Goal: Task Accomplishment & Management: Use online tool/utility

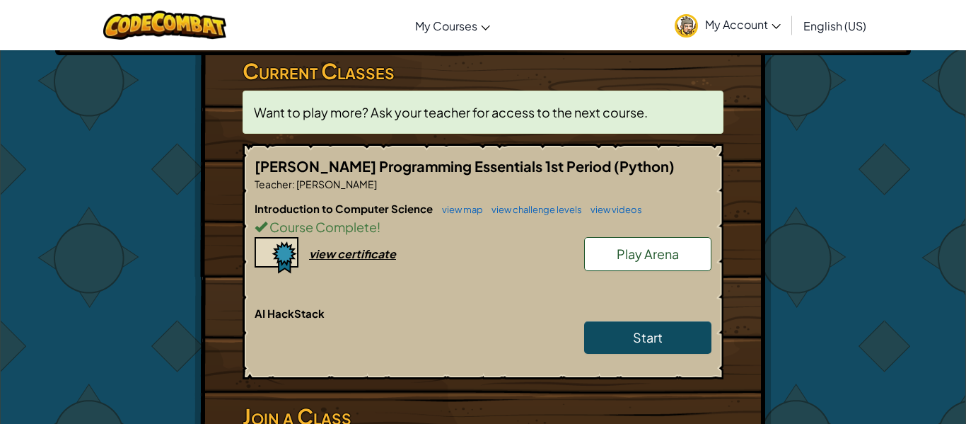
scroll to position [240, 0]
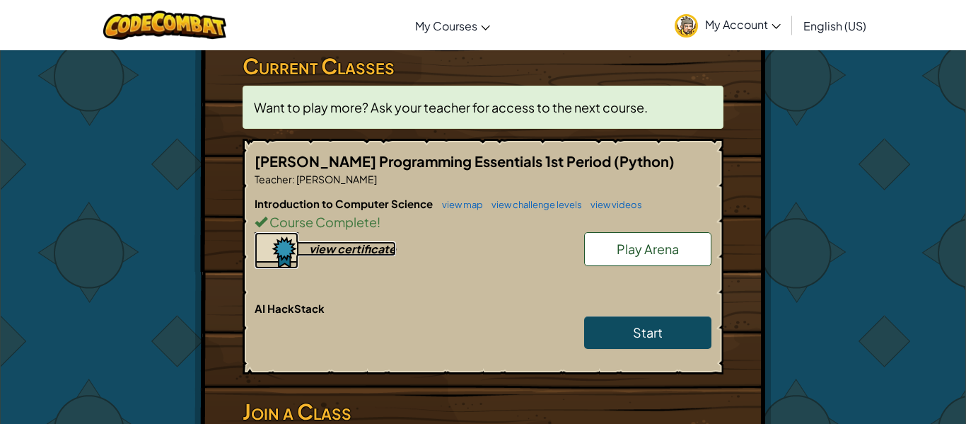
click at [344, 253] on div "view certificate" at bounding box center [352, 248] width 87 height 15
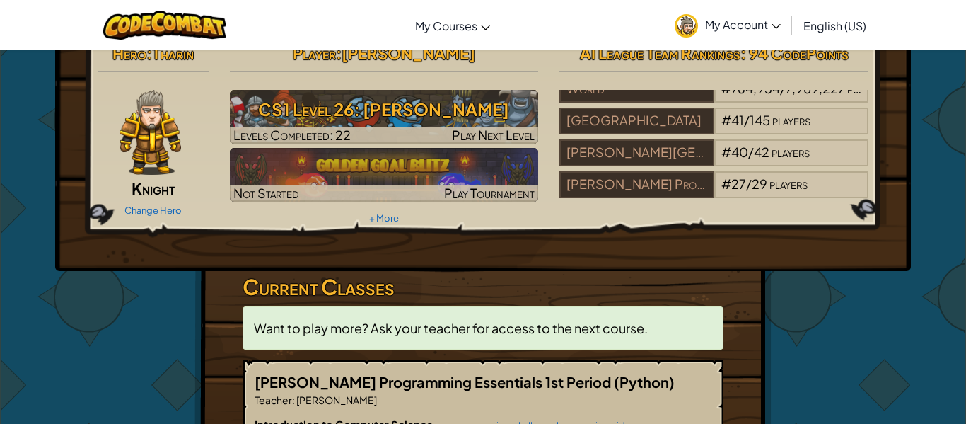
scroll to position [20, 0]
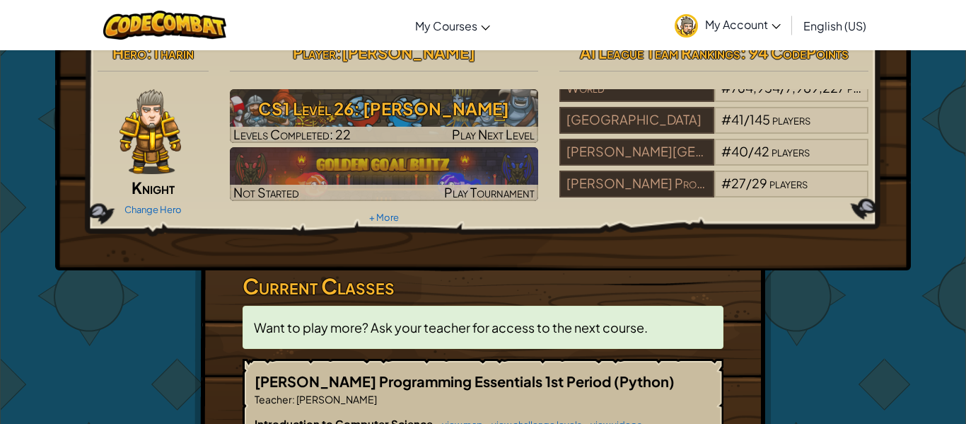
click at [20, 144] on div "Hero : Tharin Knight Change Hero Player : Carter Taylor CS1 Level 26: Wakka Mau…" at bounding box center [483, 415] width 966 height 771
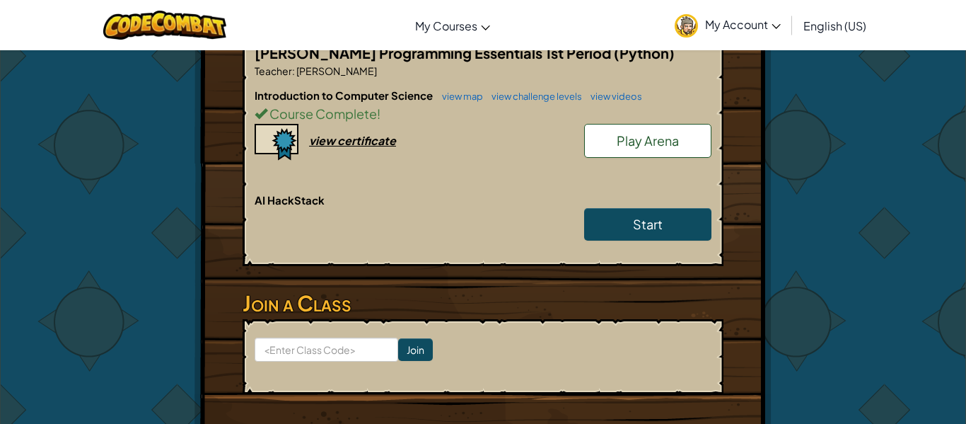
scroll to position [0, 0]
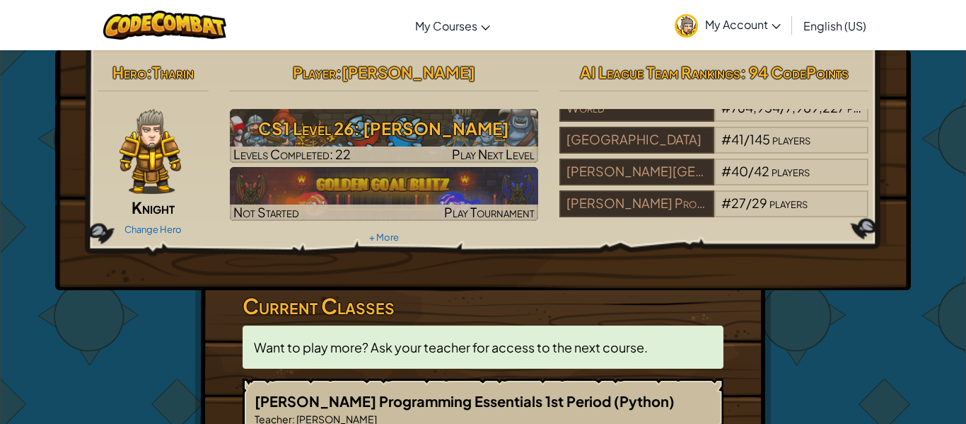
click at [100, 229] on div "Change Hero" at bounding box center [153, 228] width 111 height 23
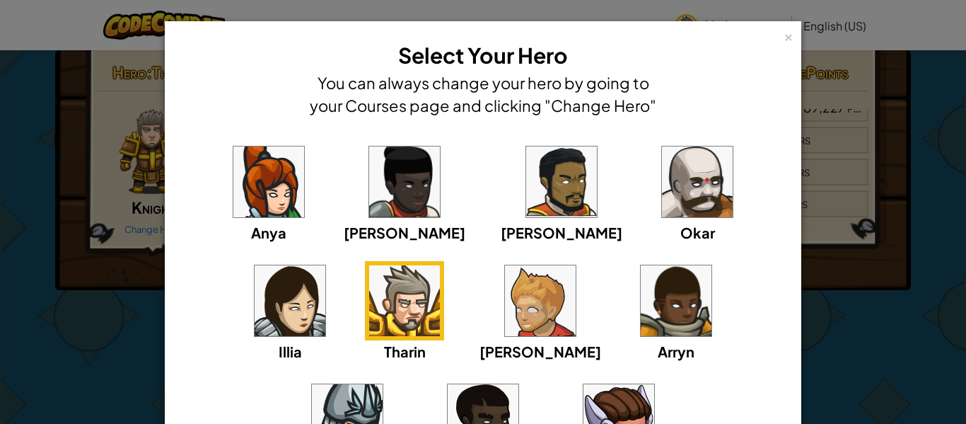
click at [100, 229] on div "× Select Your Hero You can always change your hero by going to your Courses pag…" at bounding box center [483, 212] width 966 height 424
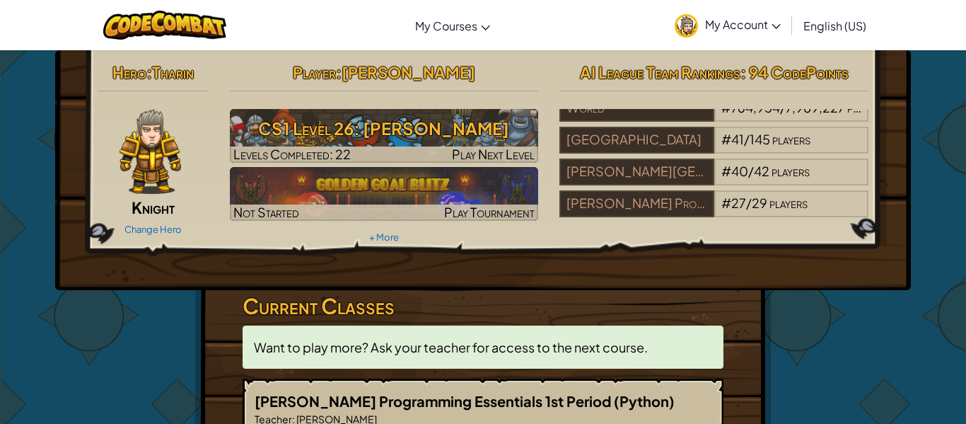
click at [106, 229] on div "Change Hero" at bounding box center [153, 228] width 111 height 23
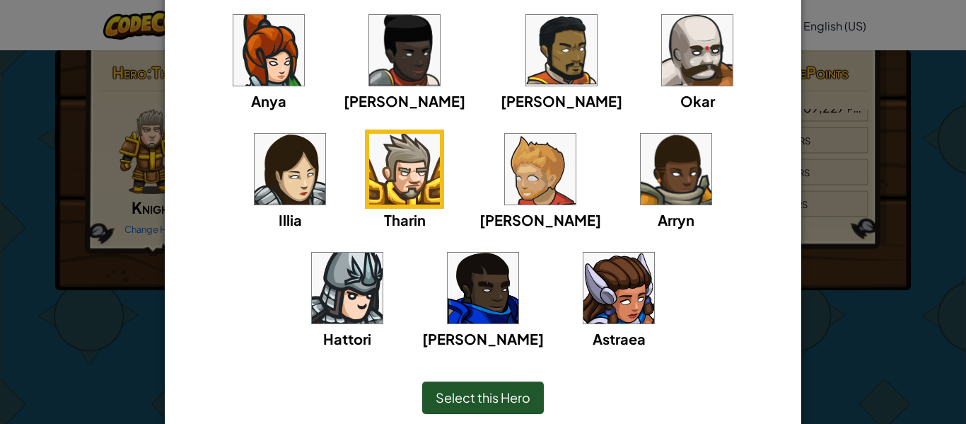
scroll to position [141, 0]
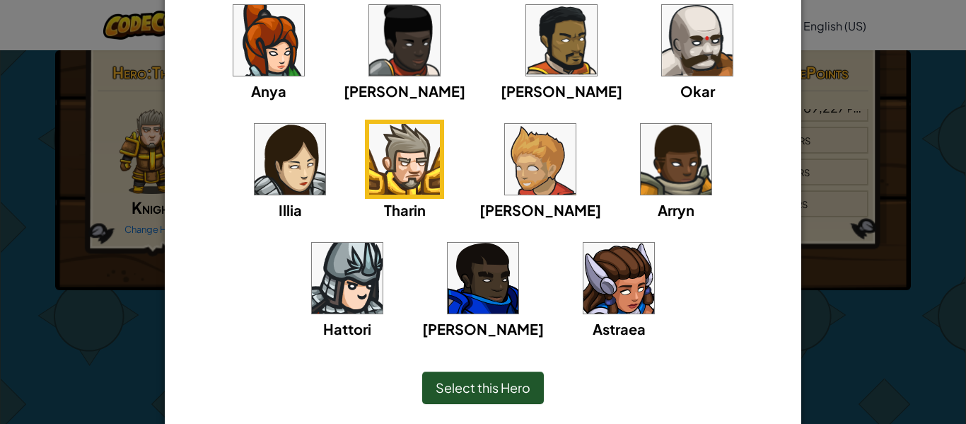
click at [896, 150] on div "× Select Your Hero You can always change your hero by going to your Courses pag…" at bounding box center [483, 212] width 966 height 424
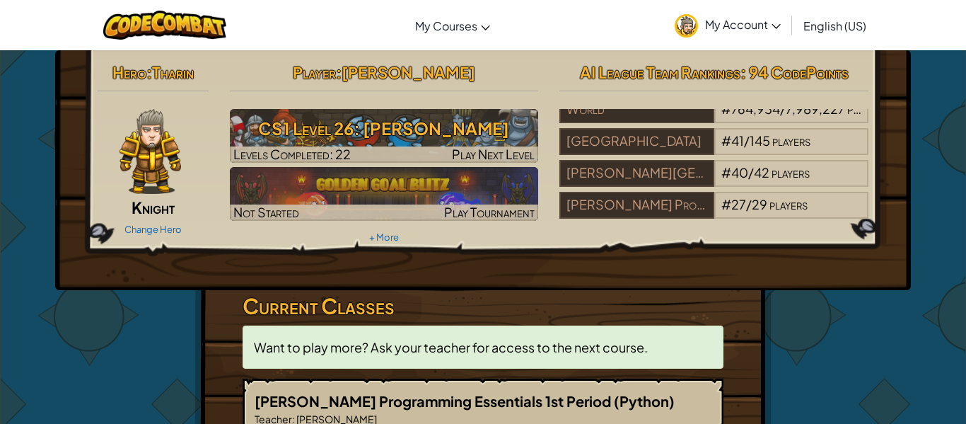
scroll to position [14, 0]
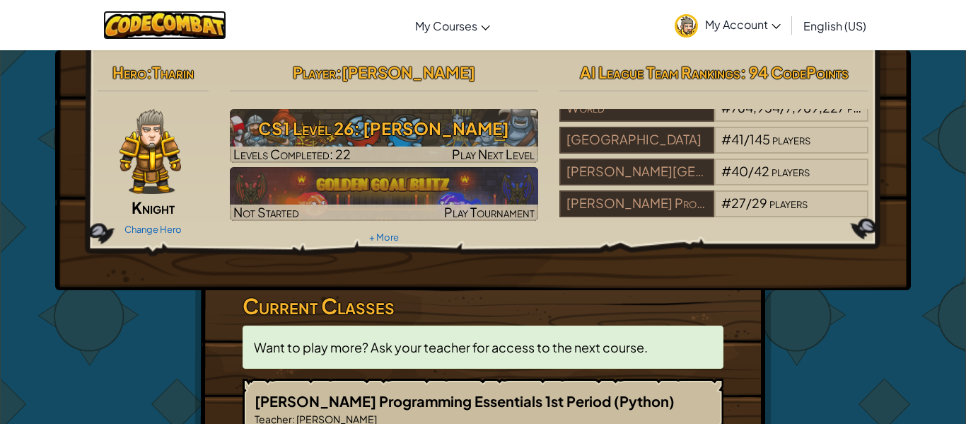
click at [185, 18] on img at bounding box center [165, 25] width 124 height 29
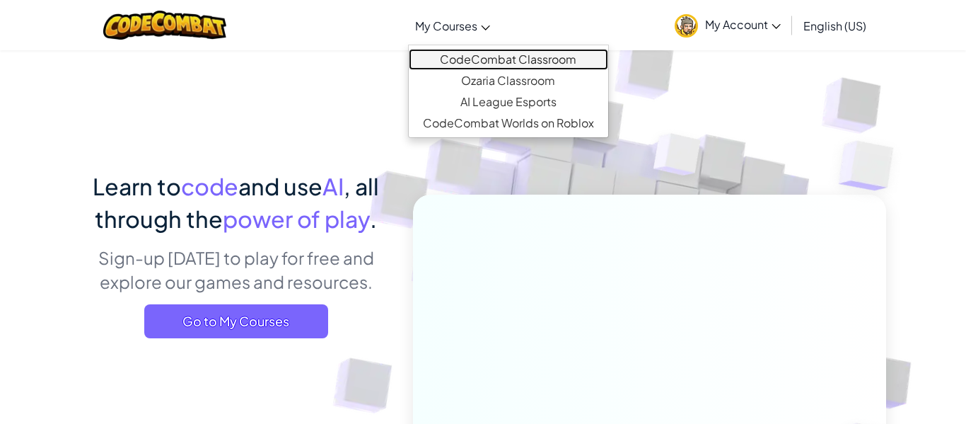
click at [484, 68] on link "CodeCombat Classroom" at bounding box center [508, 59] width 199 height 21
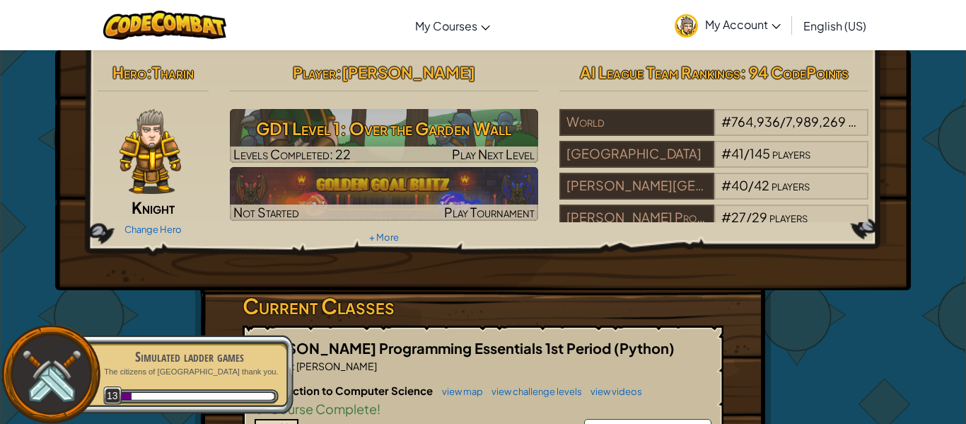
click at [162, 373] on p "The citizens of [GEOGRAPHIC_DATA] thank you." at bounding box center [189, 371] width 178 height 11
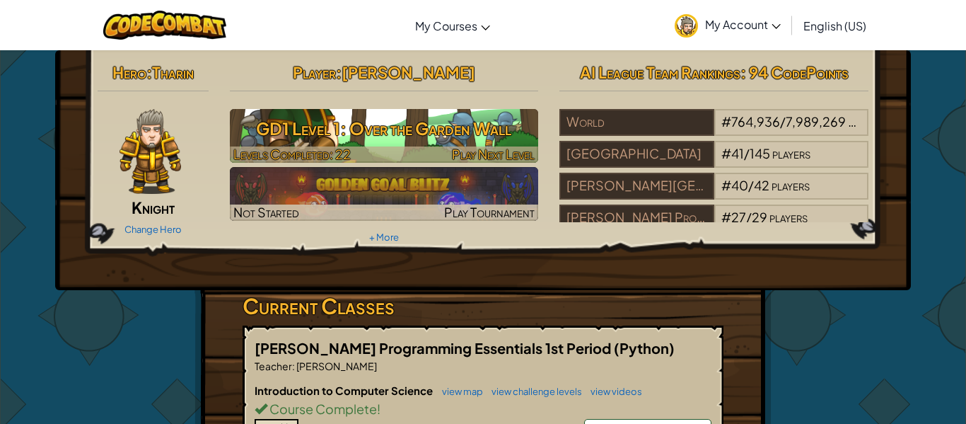
click at [466, 140] on h3 "GD1 Level 1: Over the Garden Wall" at bounding box center [384, 128] width 309 height 32
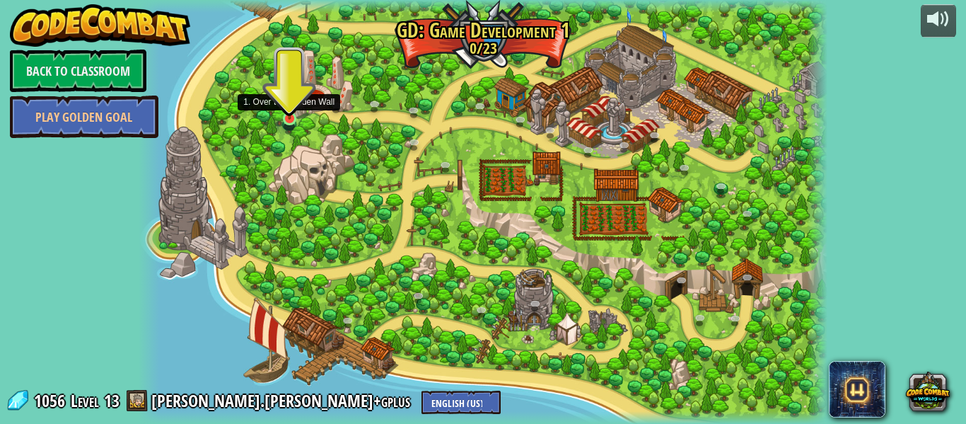
click at [281, 112] on img at bounding box center [289, 101] width 16 height 37
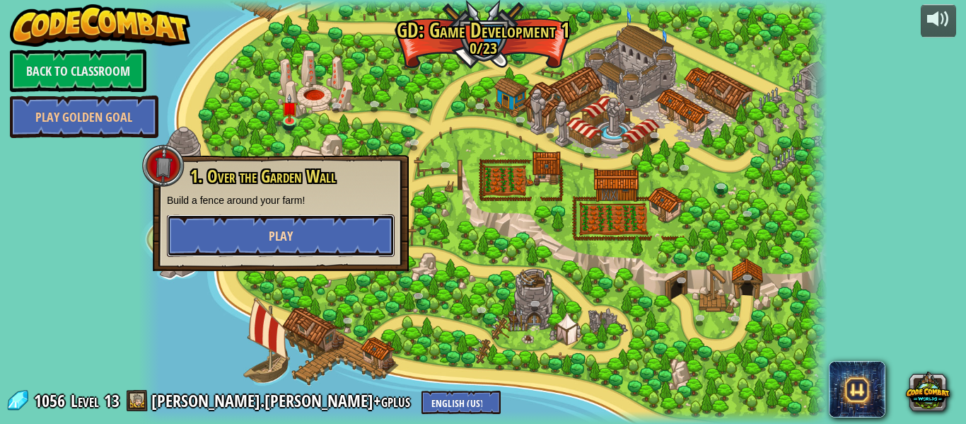
click at [286, 231] on span "Play" at bounding box center [281, 236] width 24 height 18
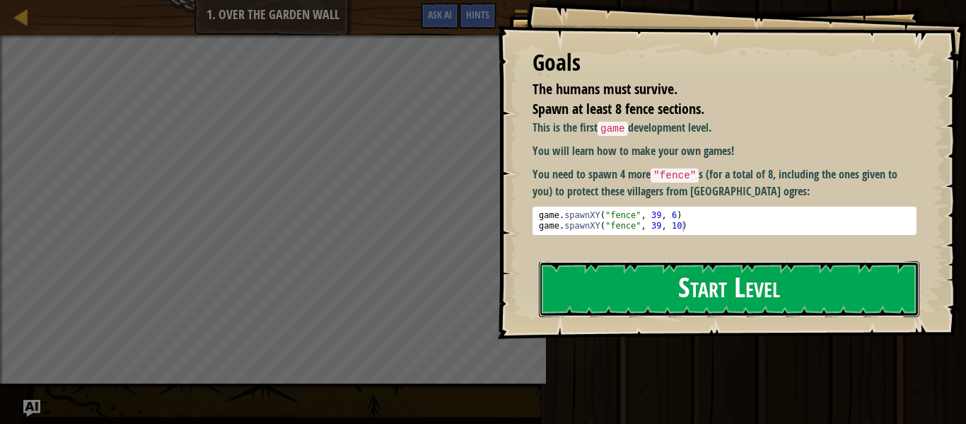
click at [636, 276] on button "Start Level" at bounding box center [729, 289] width 380 height 56
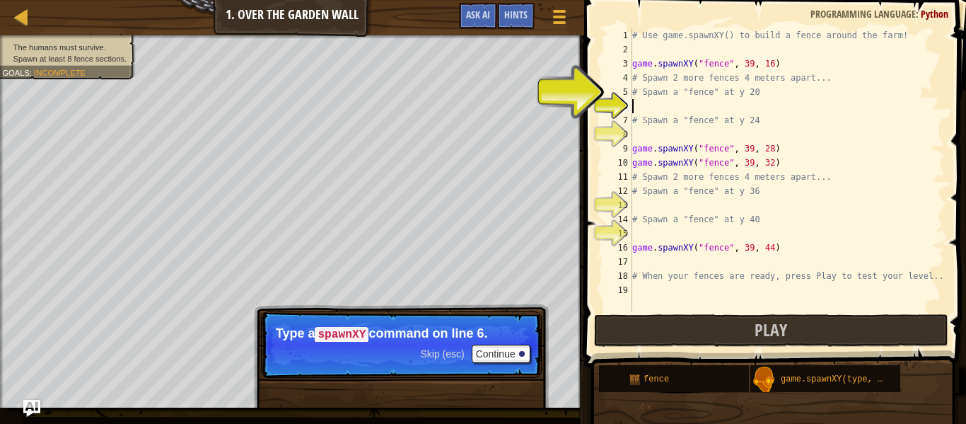
click at [640, 108] on div "# Use game.spawnXY() to build a fence around the farm! game . spawnXY ( "fence"…" at bounding box center [786, 183] width 315 height 311
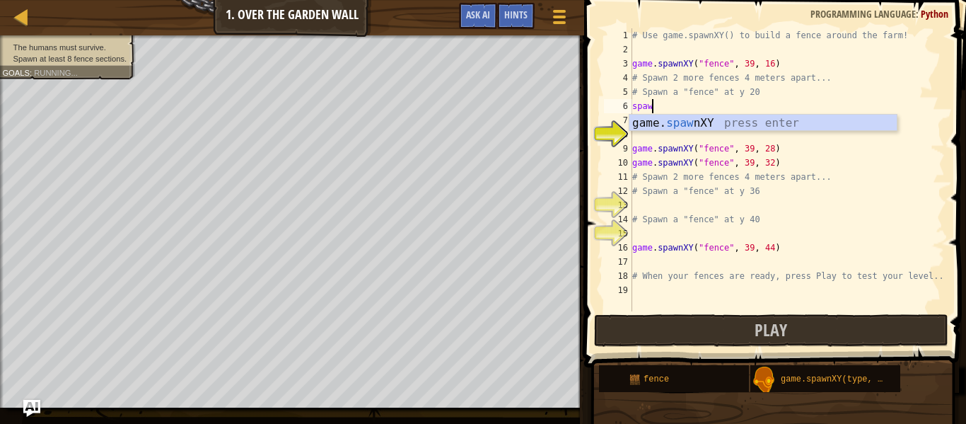
scroll to position [6, 3]
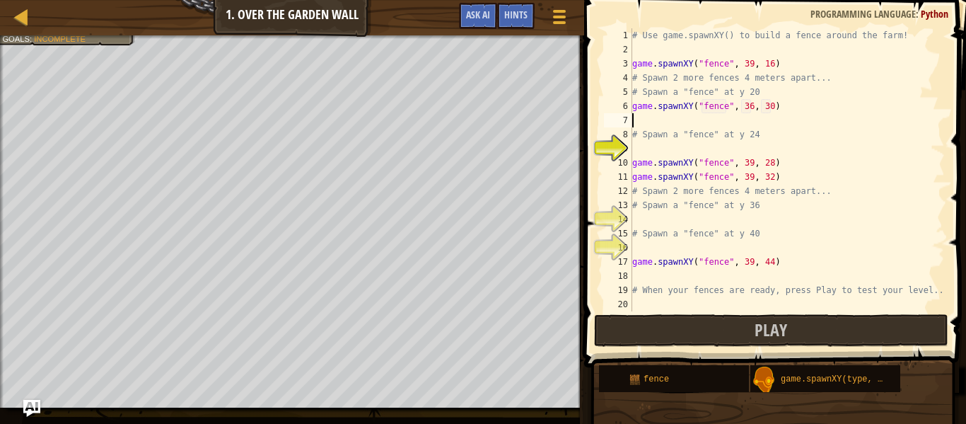
click at [752, 104] on div "# Use game.spawnXY() to build a fence around the farm! game . spawnXY ( "fence"…" at bounding box center [786, 183] width 315 height 311
click at [772, 106] on div "# Use game.spawnXY() to build a fence around the farm! game . spawnXY ( "fence"…" at bounding box center [786, 183] width 315 height 311
type textarea "game.spawnXY("fence", 39, 23)"
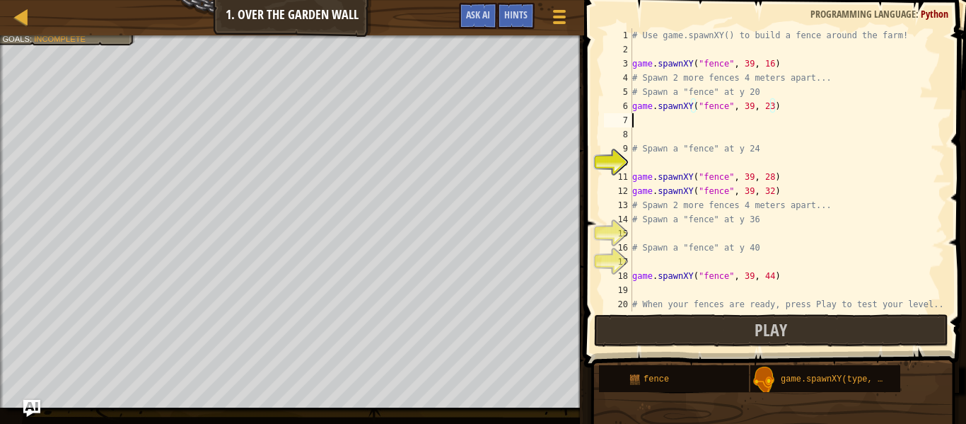
scroll to position [6, 0]
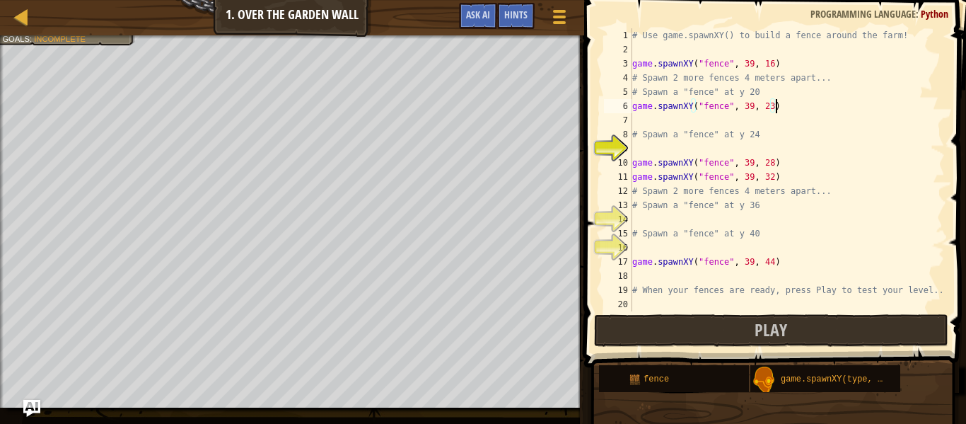
click at [704, 136] on div "# Use game.spawnXY() to build a fence around the farm! game . spawnXY ( "fence"…" at bounding box center [786, 183] width 315 height 311
type textarea "# Spawn a "fence" at y 24"
click at [704, 146] on div "# Use game.spawnXY() to build a fence around the farm! game . spawnXY ( "fence"…" at bounding box center [786, 183] width 315 height 311
type textarea "game.spawnXY("fence", 39, 39)"
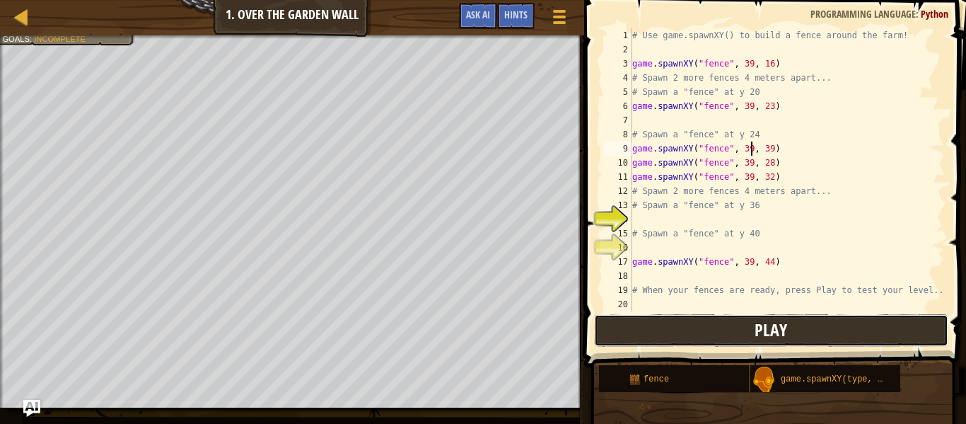
click at [724, 315] on button "Play" at bounding box center [771, 330] width 354 height 33
click at [682, 220] on div "# Use game.spawnXY() to build a fence around the farm! game . spawnXY ( "fence"…" at bounding box center [786, 183] width 315 height 311
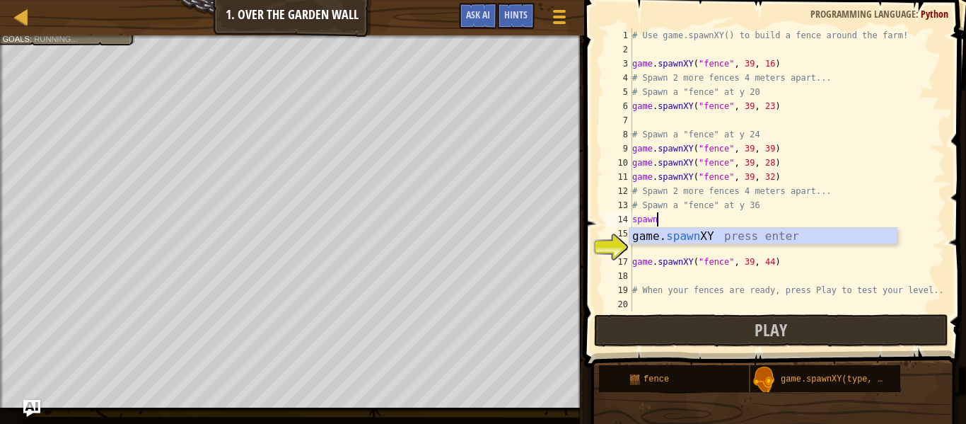
scroll to position [6, 3]
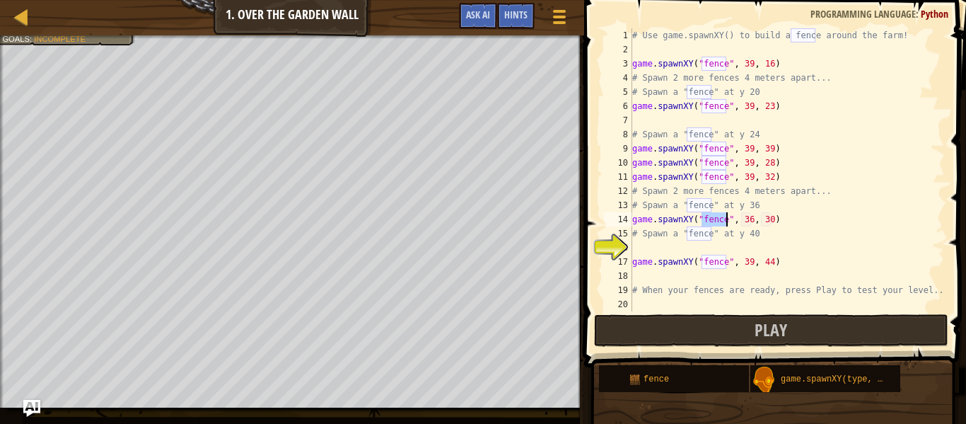
click at [750, 216] on div "# Use game.spawnXY() to build a fence around the farm! game . spawnXY ( "fence"…" at bounding box center [786, 183] width 315 height 311
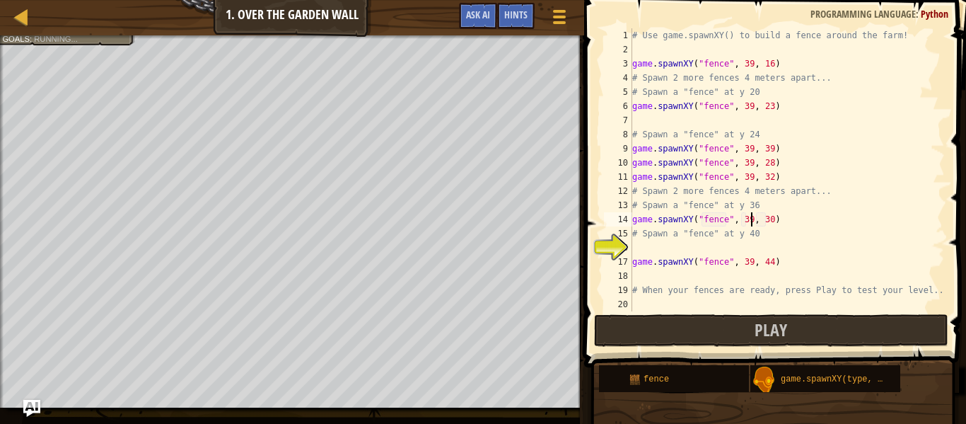
scroll to position [6, 17]
click at [771, 222] on div "# Use game.spawnXY() to build a fence around the farm! game . spawnXY ( "fence"…" at bounding box center [786, 183] width 315 height 311
type textarea "game.spawnXY("fence", 39, 37)"
click at [744, 334] on button "Play" at bounding box center [771, 330] width 354 height 33
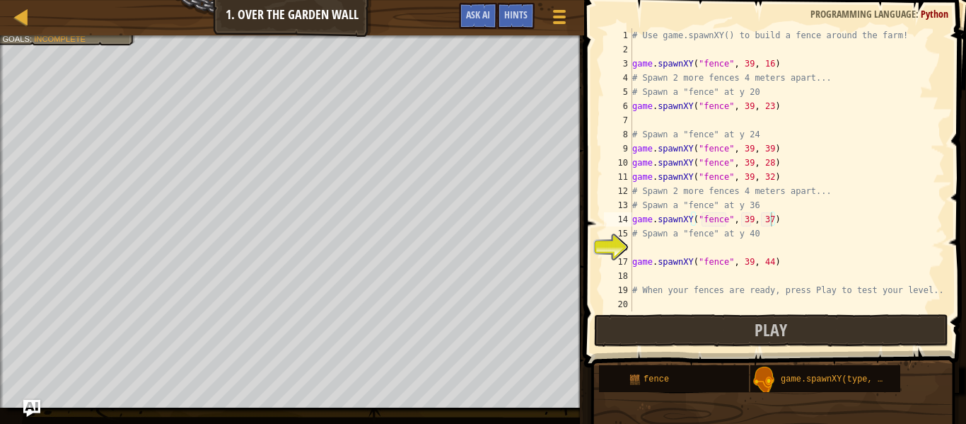
click at [736, 249] on div "# Use game.spawnXY() to build a fence around the farm! game . spawnXY ( "fence"…" at bounding box center [786, 183] width 315 height 311
type textarea "game.spawnXY("fence", 39, 36)"
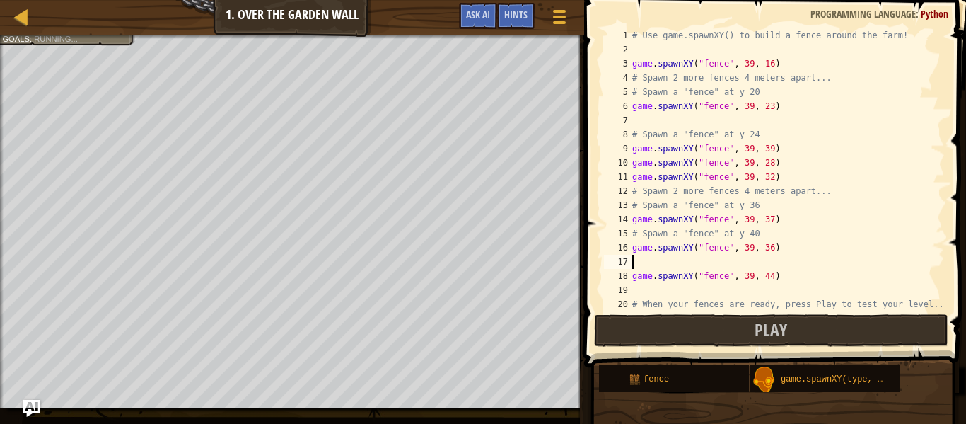
type textarea "game.spawnXY("fence", 39, 36)"
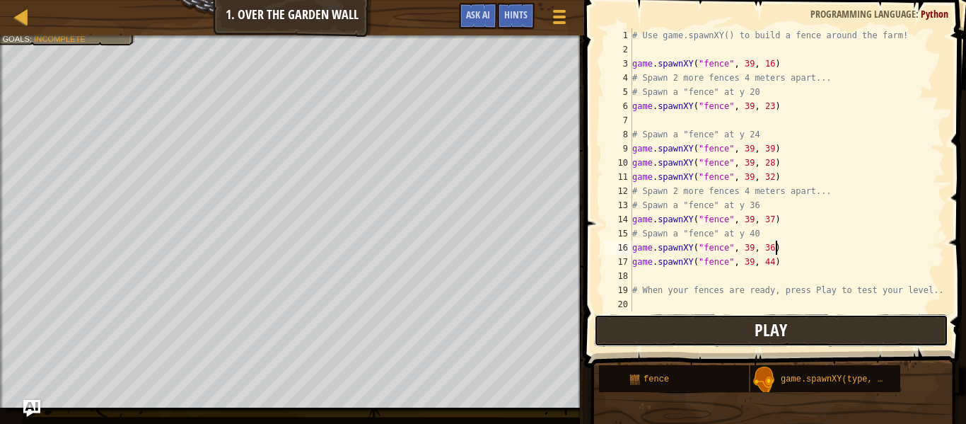
click at [732, 325] on button "Play" at bounding box center [771, 330] width 354 height 33
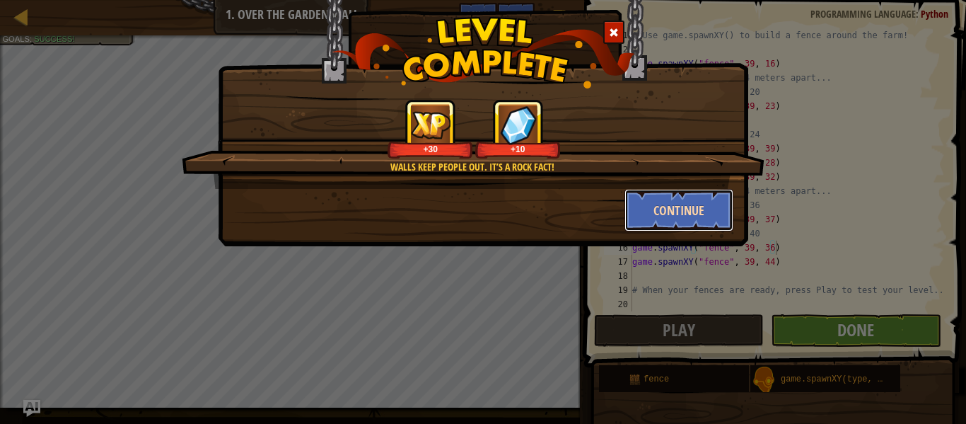
click at [656, 227] on button "Continue" at bounding box center [679, 210] width 110 height 42
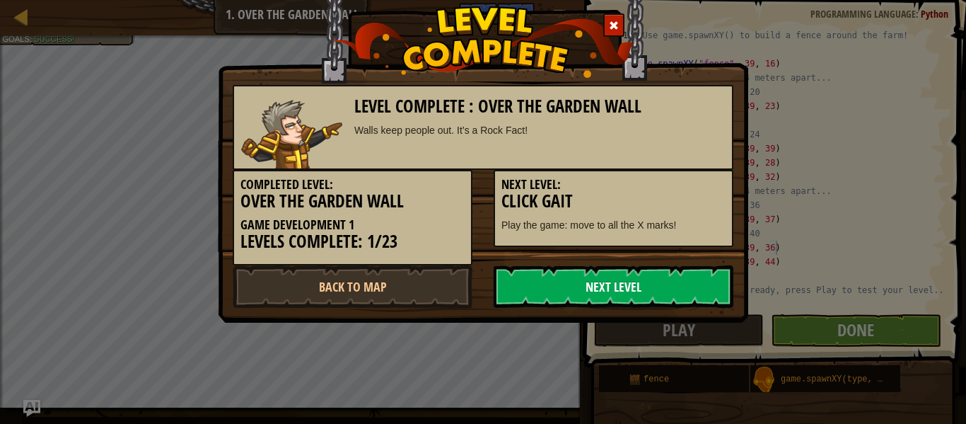
click at [633, 303] on link "Next Level" at bounding box center [614, 286] width 240 height 42
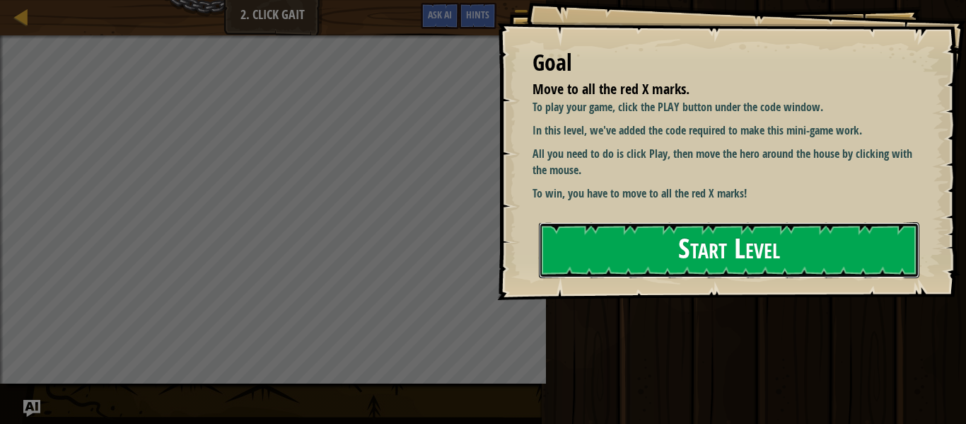
click at [688, 267] on button "Start Level" at bounding box center [729, 250] width 380 height 56
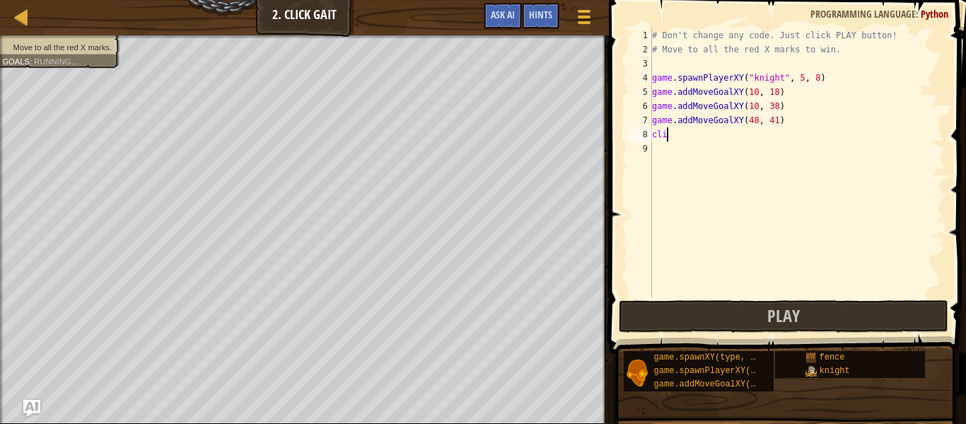
scroll to position [6, 1]
type textarea "c"
type textarea "mushroom"
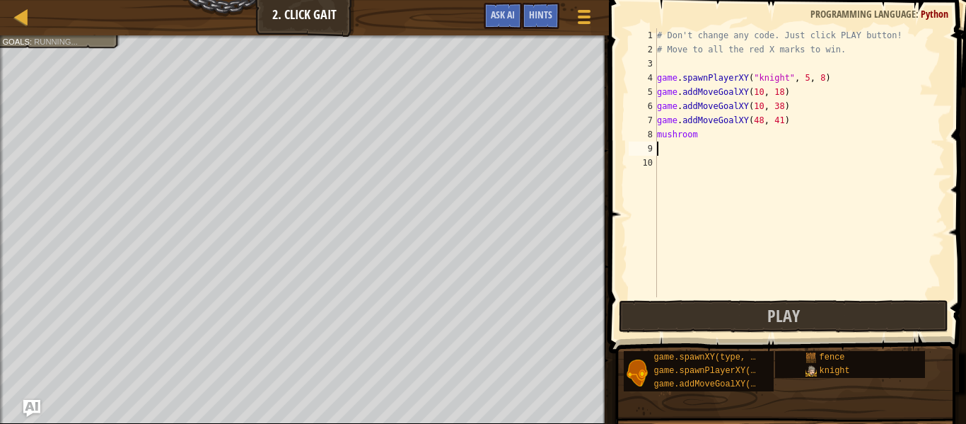
scroll to position [6, 0]
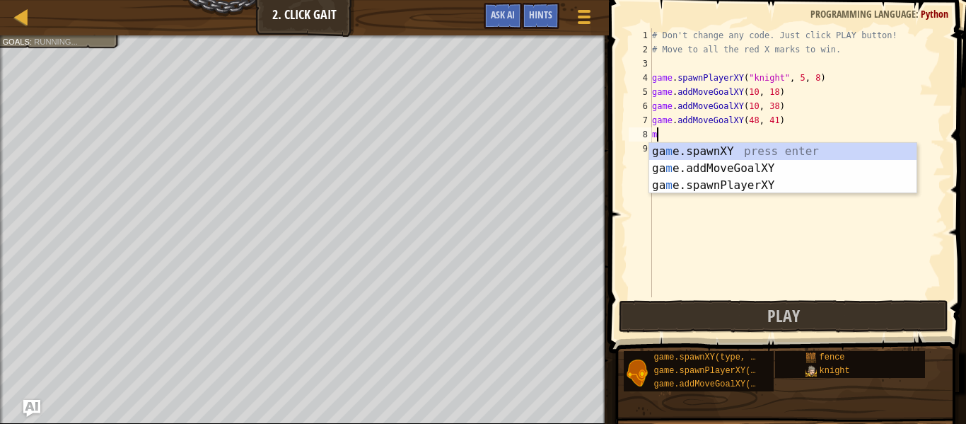
type textarea "m"
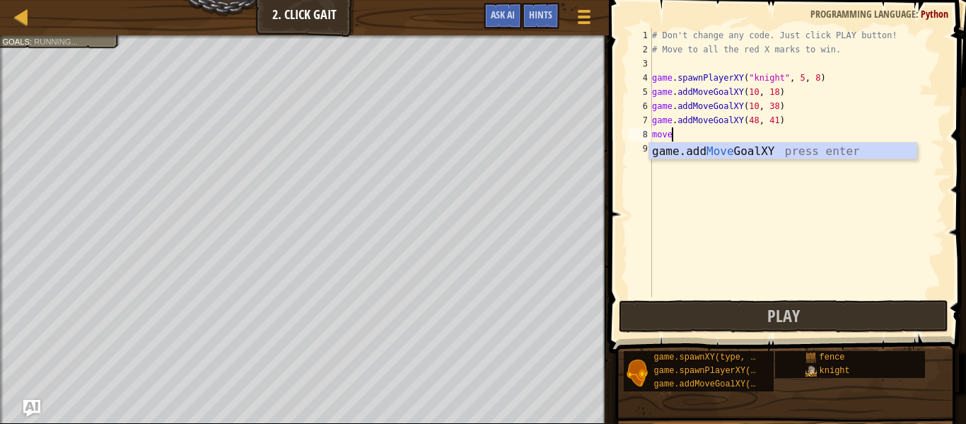
scroll to position [6, 2]
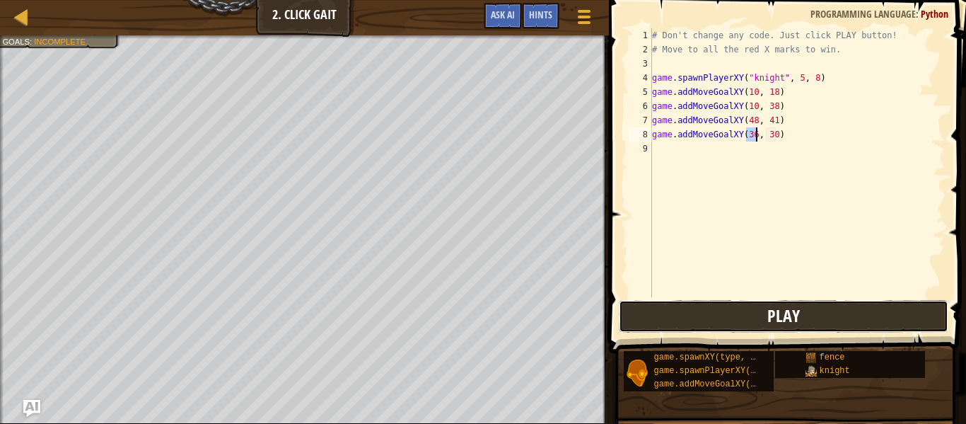
click at [680, 324] on button "Play" at bounding box center [783, 316] width 329 height 33
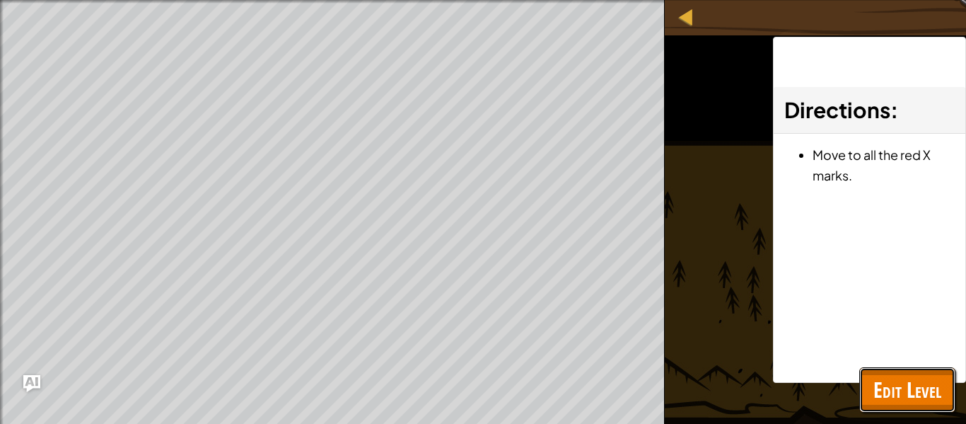
click at [933, 404] on button "Edit Level" at bounding box center [907, 389] width 96 height 45
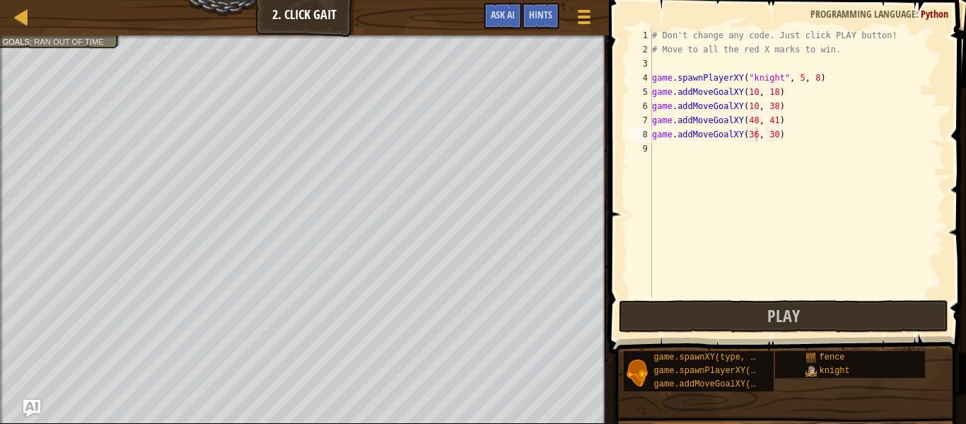
click at [804, 132] on div "# Don't change any code. Just click PLAY button! # Move to all the red X marks …" at bounding box center [797, 176] width 296 height 297
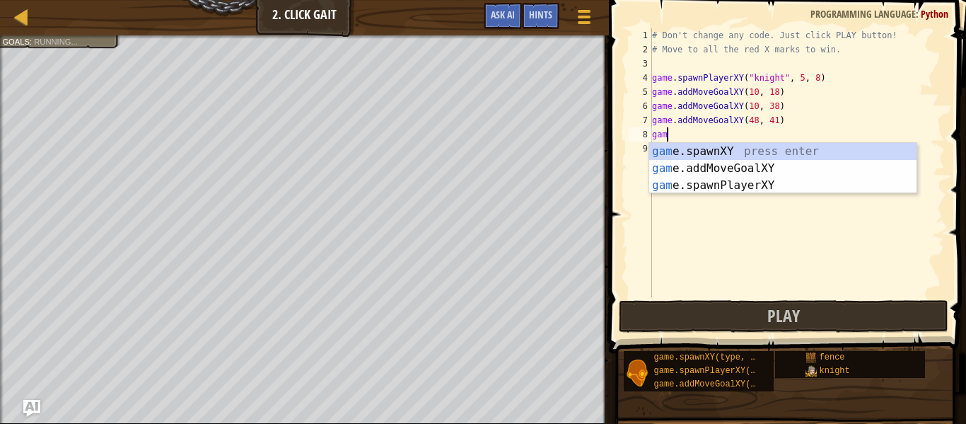
scroll to position [6, 1]
type textarea "g"
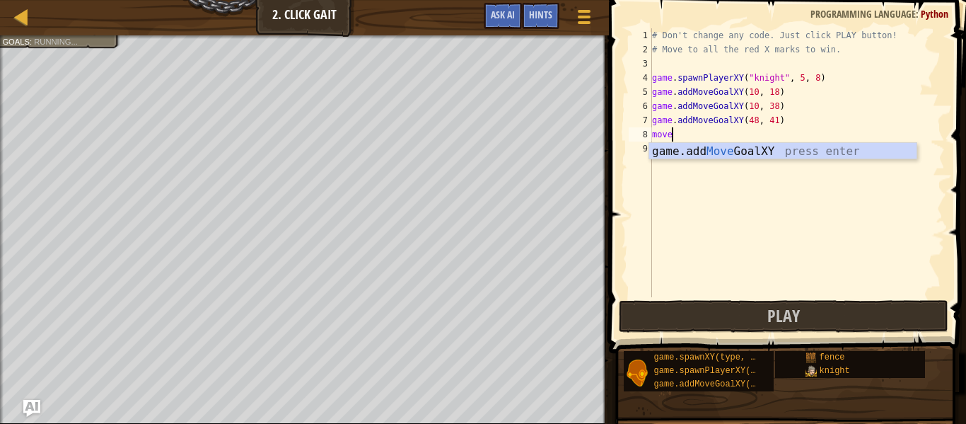
scroll to position [6, 2]
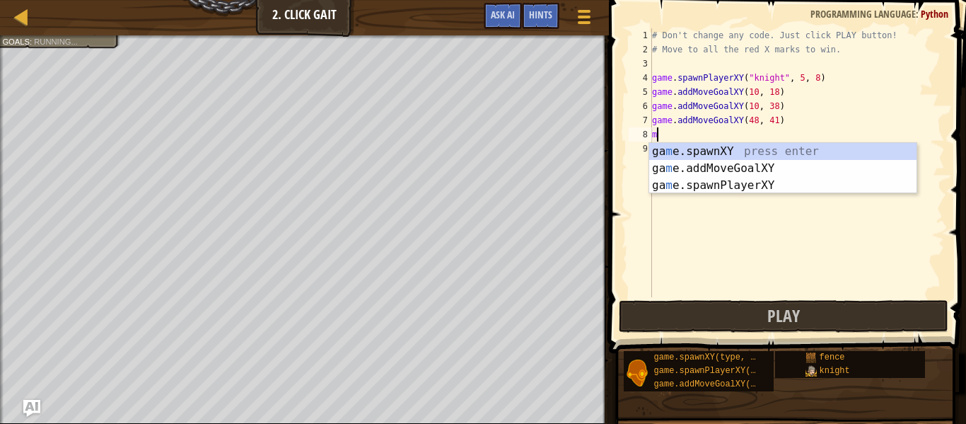
type textarea "m"
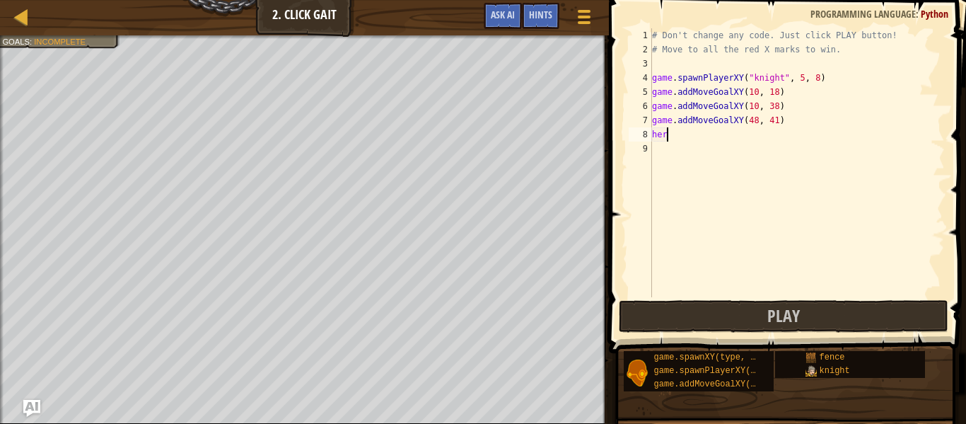
scroll to position [6, 1]
type textarea "h"
click at [579, 24] on div at bounding box center [584, 16] width 19 height 21
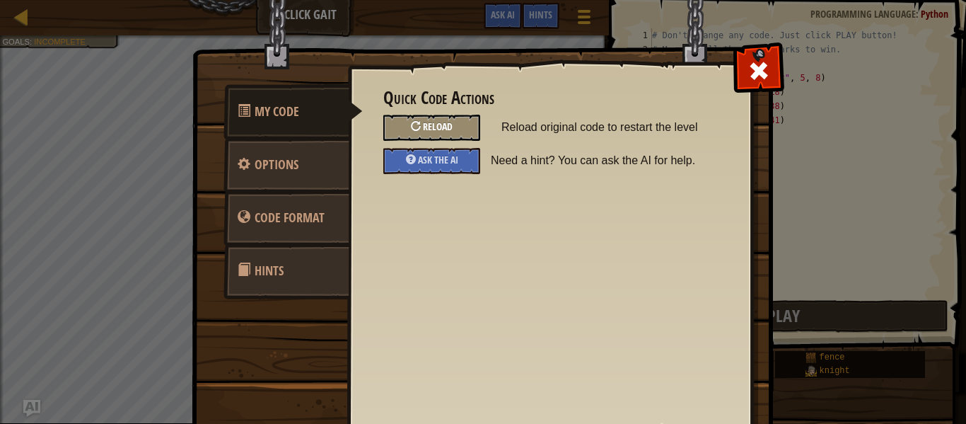
click at [430, 133] on div "Reload" at bounding box center [431, 128] width 97 height 26
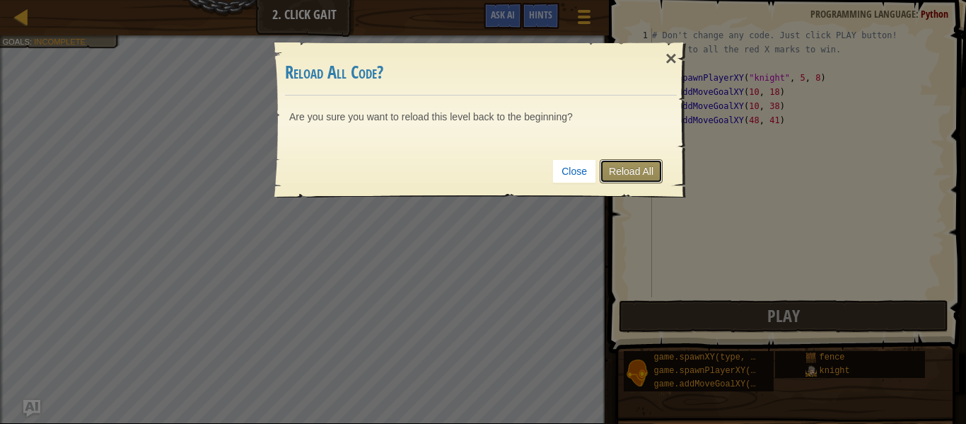
click at [605, 162] on link "Reload All" at bounding box center [631, 171] width 63 height 24
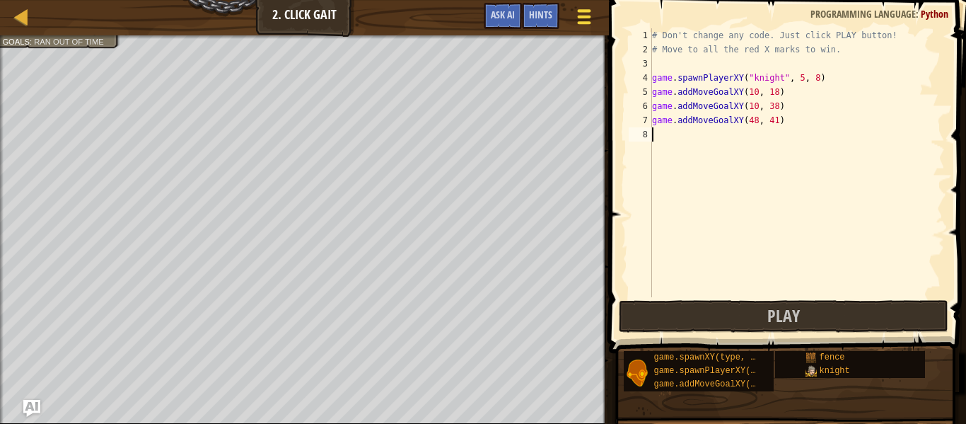
click at [590, 12] on div at bounding box center [584, 16] width 19 height 21
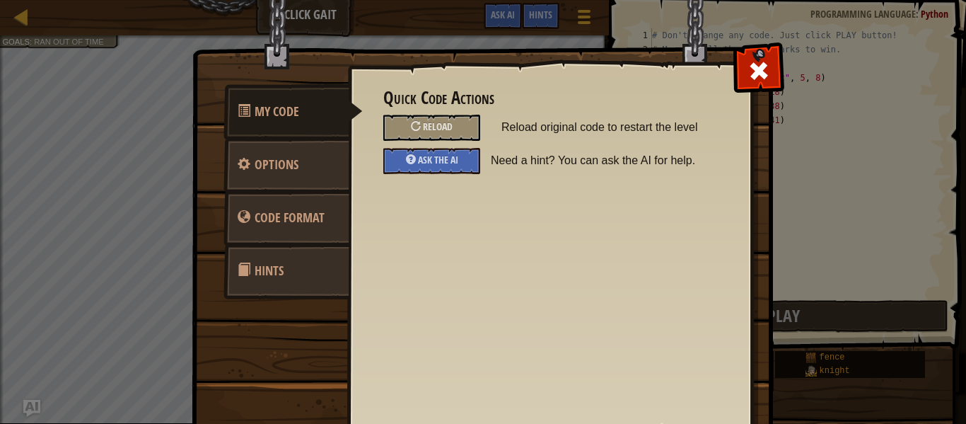
click at [98, 173] on div "My Code Options Code Format Hints Quick Code Actions Reload Reload original cod…" at bounding box center [483, 212] width 966 height 424
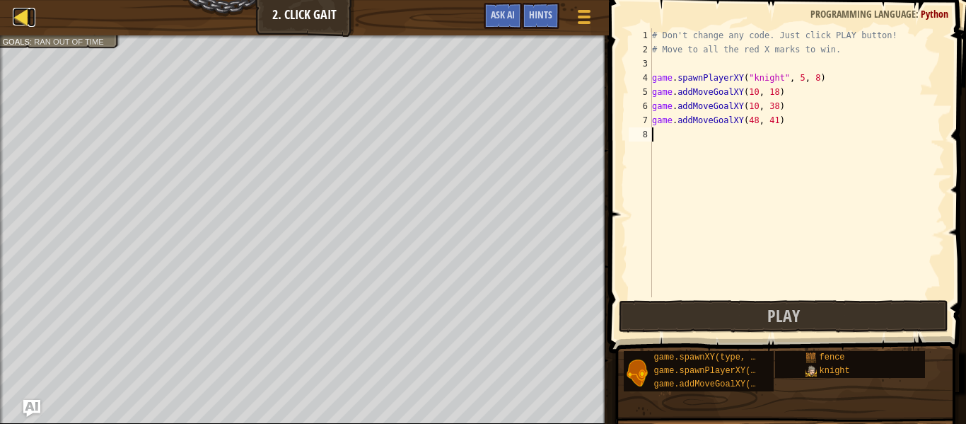
click at [25, 23] on div at bounding box center [22, 17] width 18 height 18
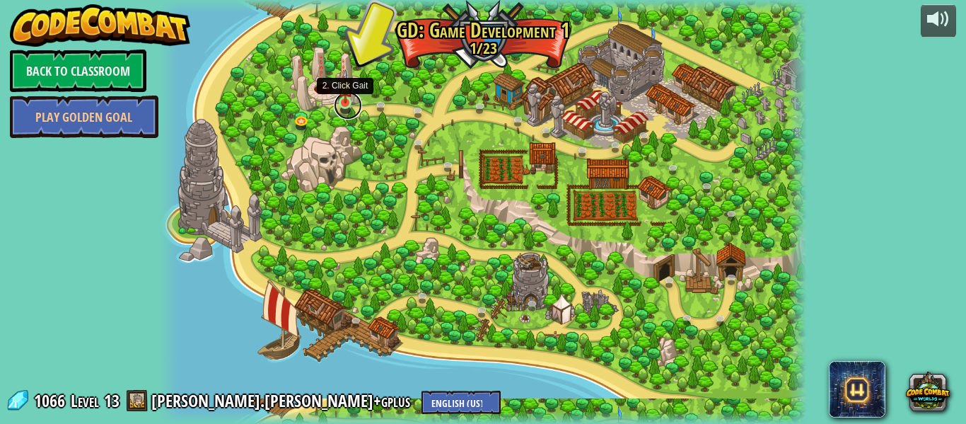
click at [342, 107] on link at bounding box center [348, 105] width 28 height 28
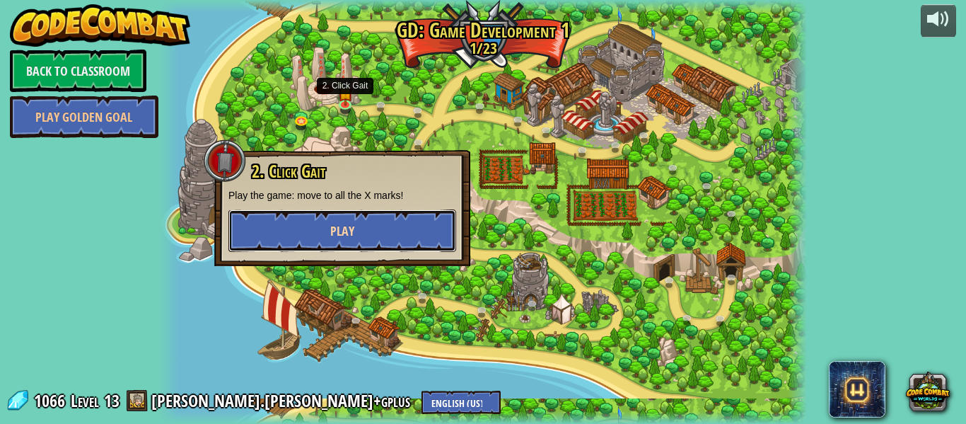
click at [323, 237] on button "Play" at bounding box center [342, 230] width 228 height 42
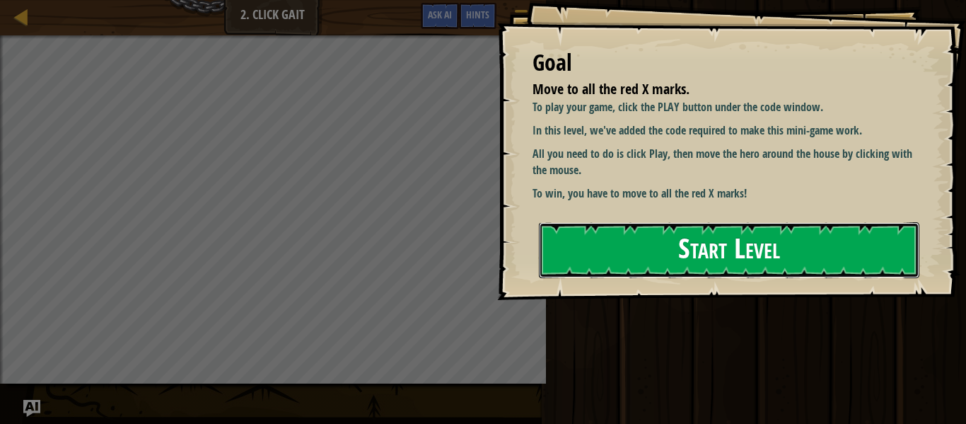
click at [698, 241] on button "Start Level" at bounding box center [729, 250] width 380 height 56
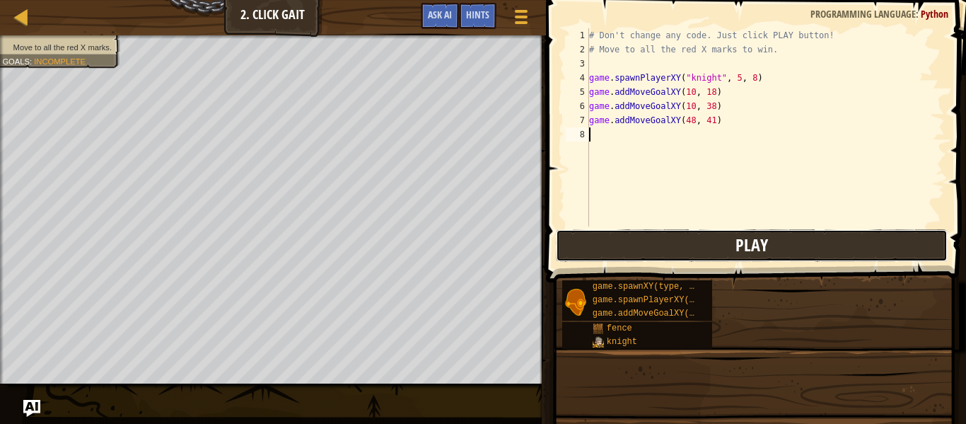
click at [692, 250] on button "Play" at bounding box center [751, 245] width 391 height 33
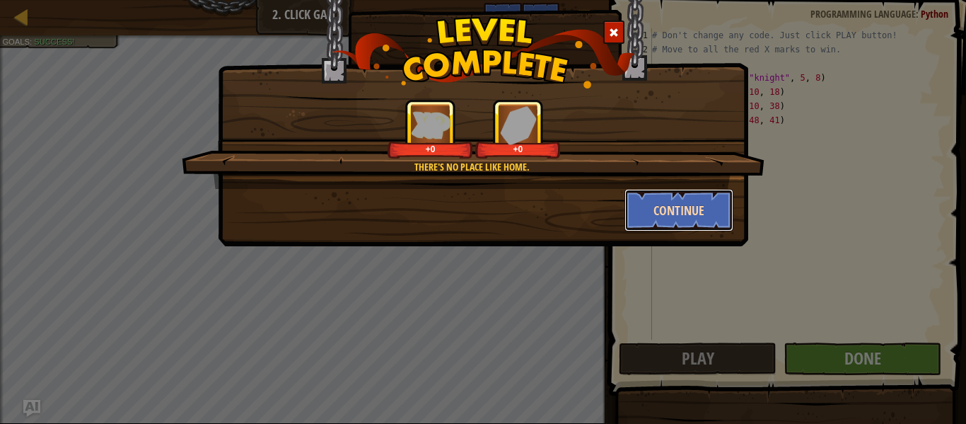
click at [643, 209] on button "Continue" at bounding box center [679, 210] width 110 height 42
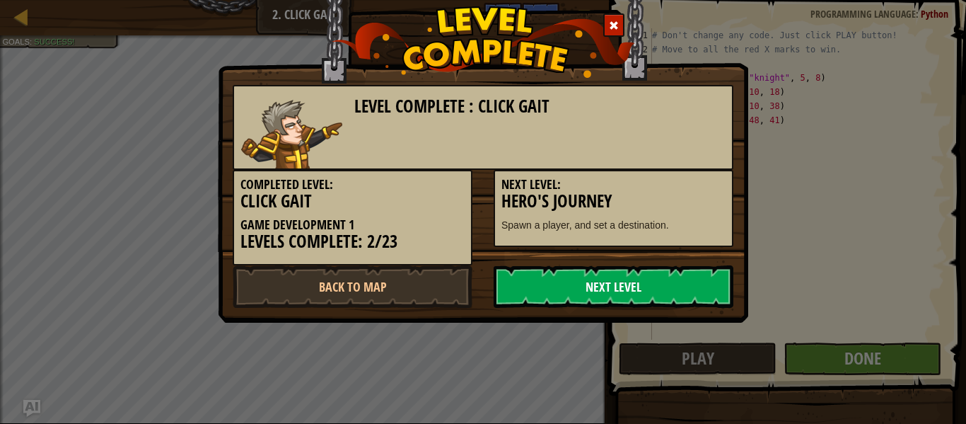
click at [618, 269] on link "Next Level" at bounding box center [614, 286] width 240 height 42
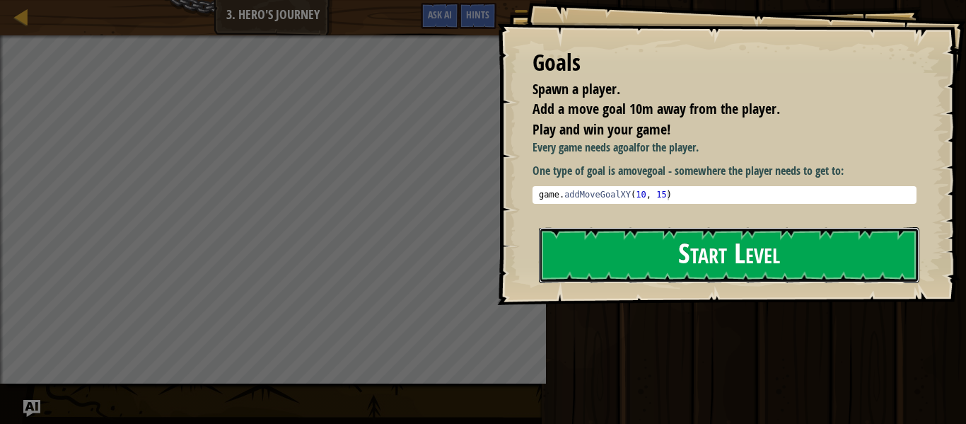
click at [617, 255] on button "Start Level" at bounding box center [729, 255] width 380 height 56
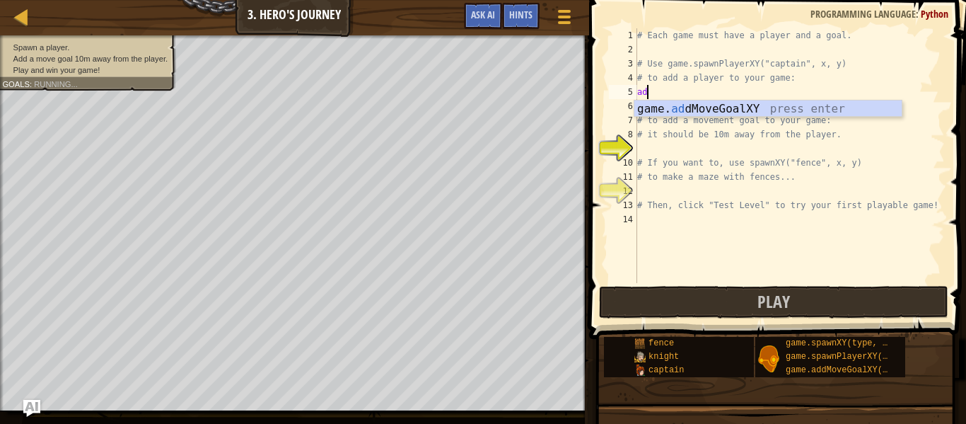
scroll to position [6, 1]
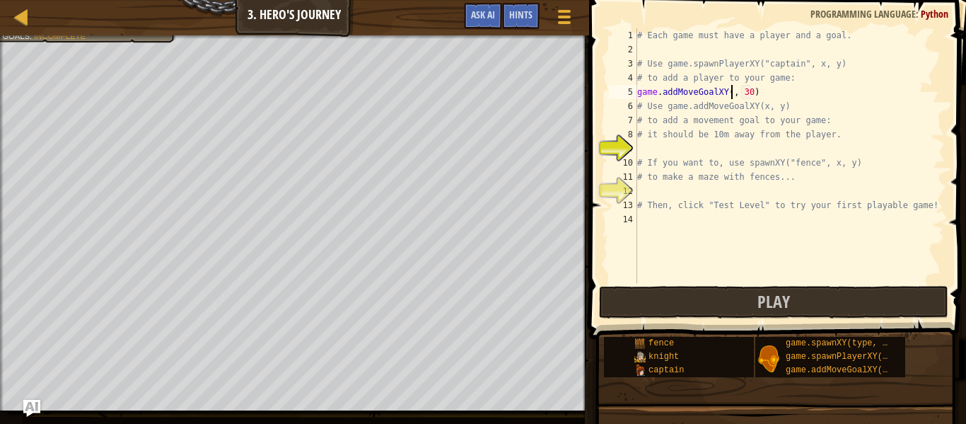
type textarea "game.addMoveGoalXY(10, 30)"
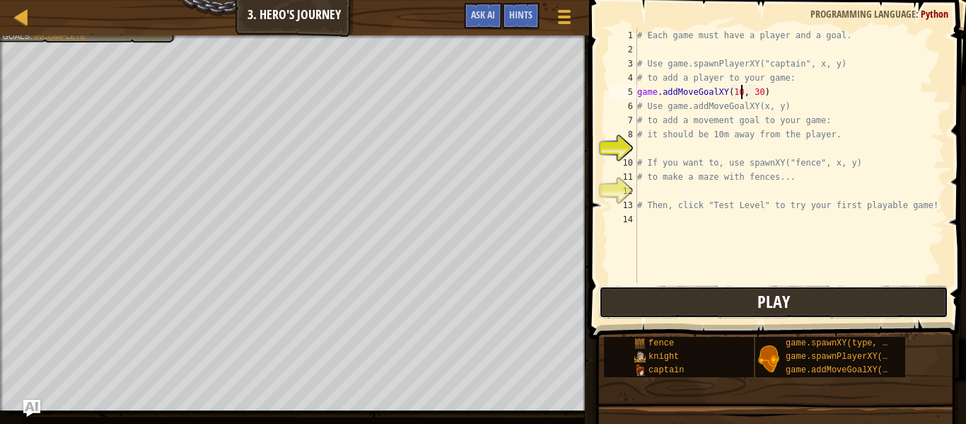
click at [728, 313] on button "Play" at bounding box center [773, 302] width 349 height 33
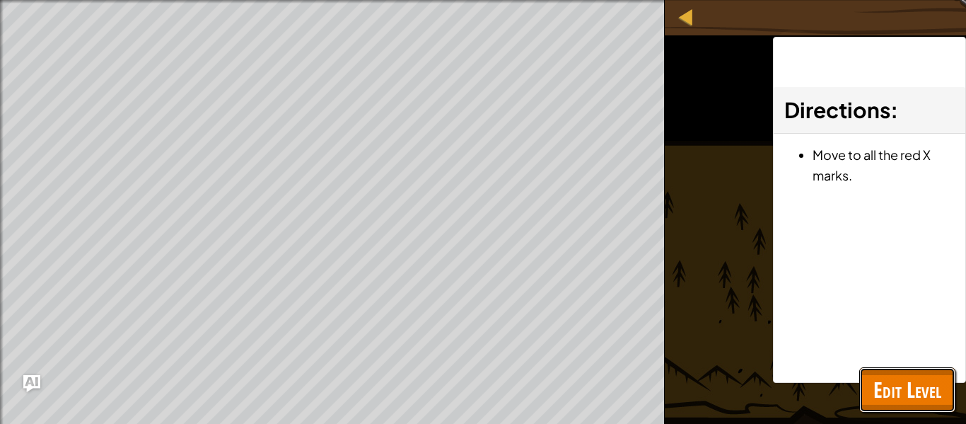
click at [943, 406] on button "Edit Level" at bounding box center [907, 389] width 96 height 45
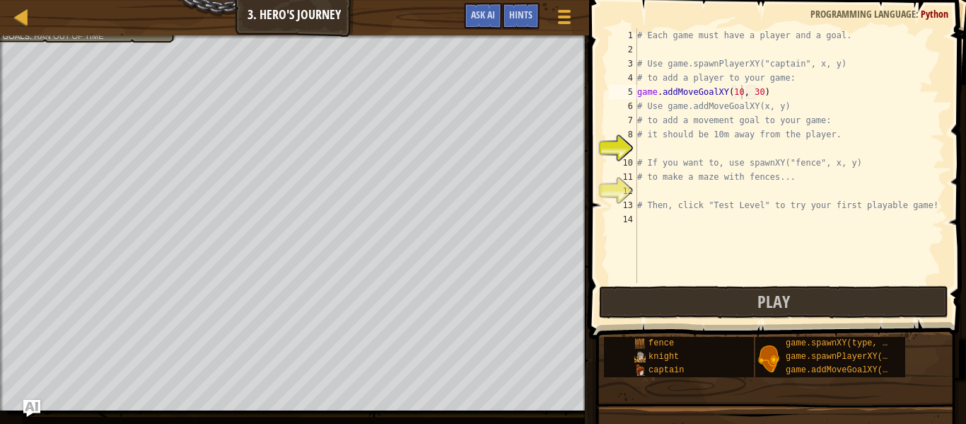
click at [774, 151] on div "# Each game must have a player and a goal. # Use game.spawnPlayerXY("captain", …" at bounding box center [789, 169] width 310 height 283
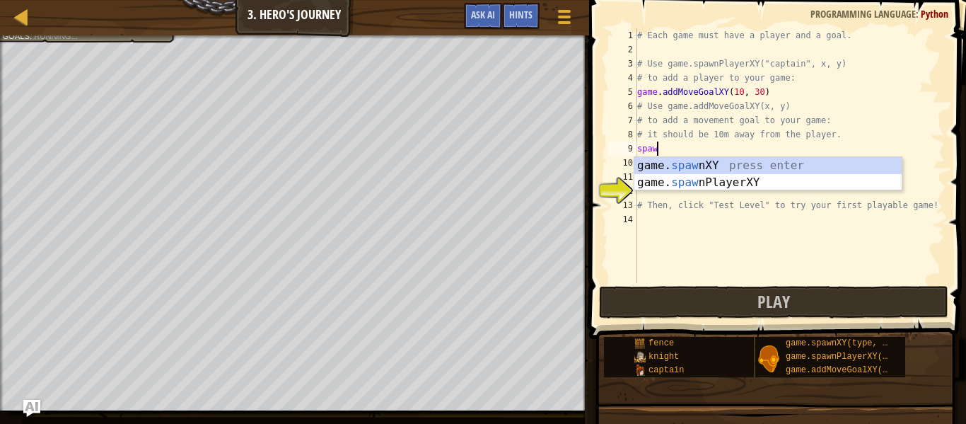
scroll to position [6, 2]
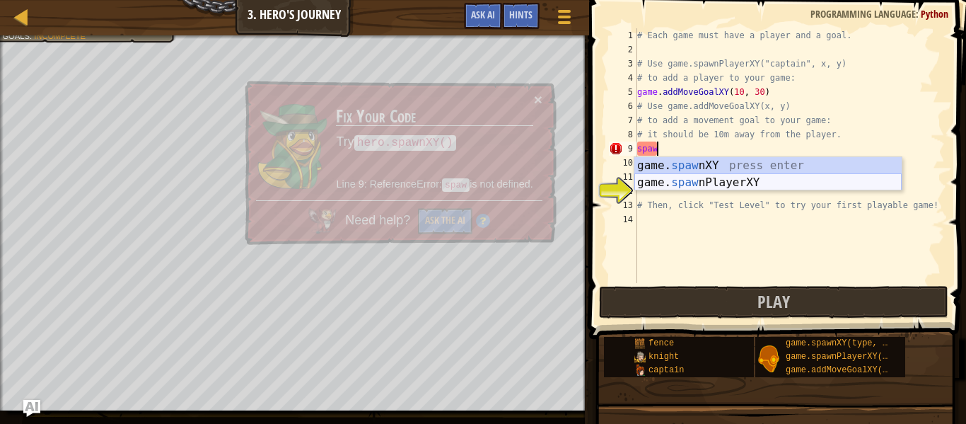
click at [766, 188] on div "game. spaw nXY press enter game. spaw nPlayerXY press enter" at bounding box center [767, 191] width 267 height 68
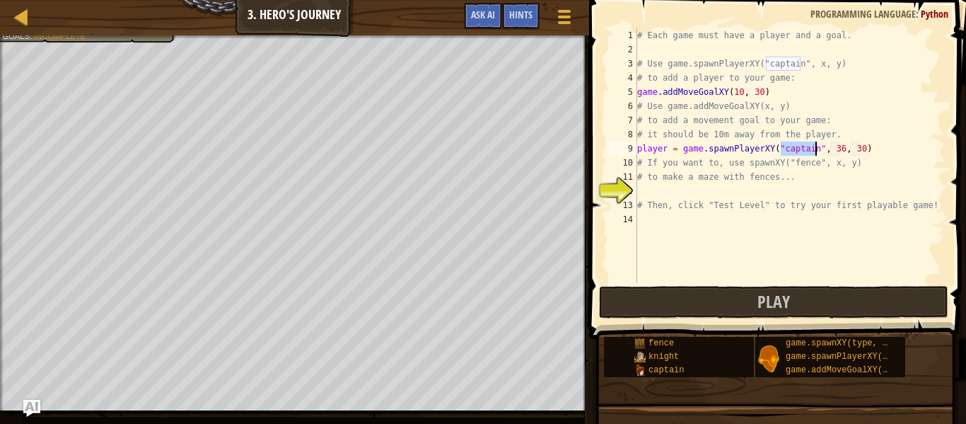
click at [840, 151] on div "# Each game must have a player and a goal. # Use game.spawnPlayerXY("captain", …" at bounding box center [789, 169] width 310 height 283
click at [860, 150] on div "# Each game must have a player and a goal. # Use game.spawnPlayerXY("captain", …" at bounding box center [789, 169] width 310 height 283
type textarea "player = game.spawnPlayerXY("captain", 52, 42)"
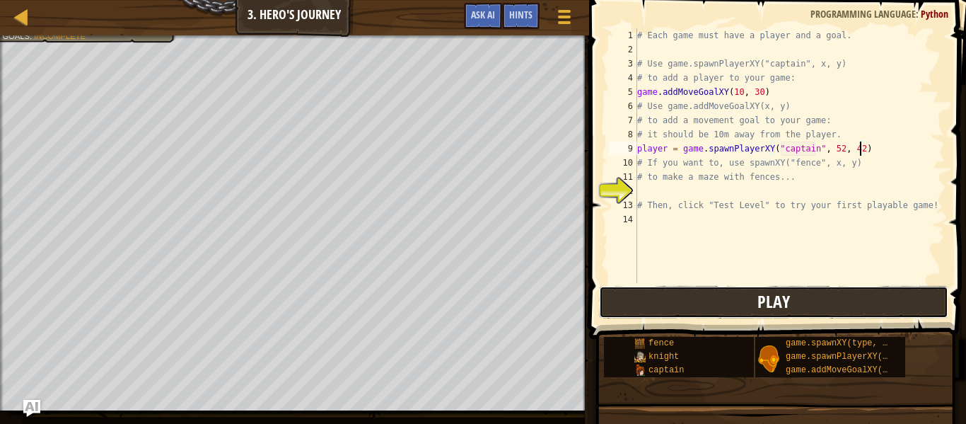
click at [772, 298] on span "Play" at bounding box center [773, 301] width 33 height 23
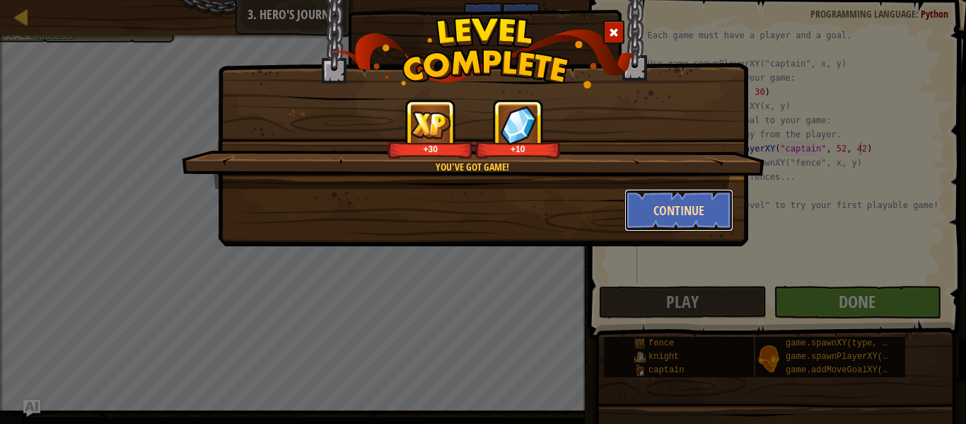
click at [705, 210] on button "Continue" at bounding box center [679, 210] width 110 height 42
